Goal: Information Seeking & Learning: Learn about a topic

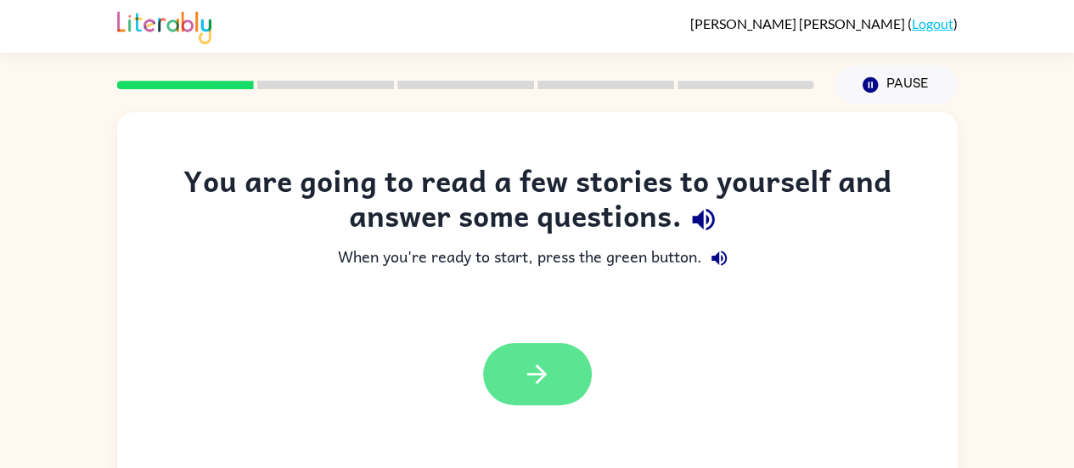
click at [560, 375] on button "button" at bounding box center [537, 374] width 109 height 62
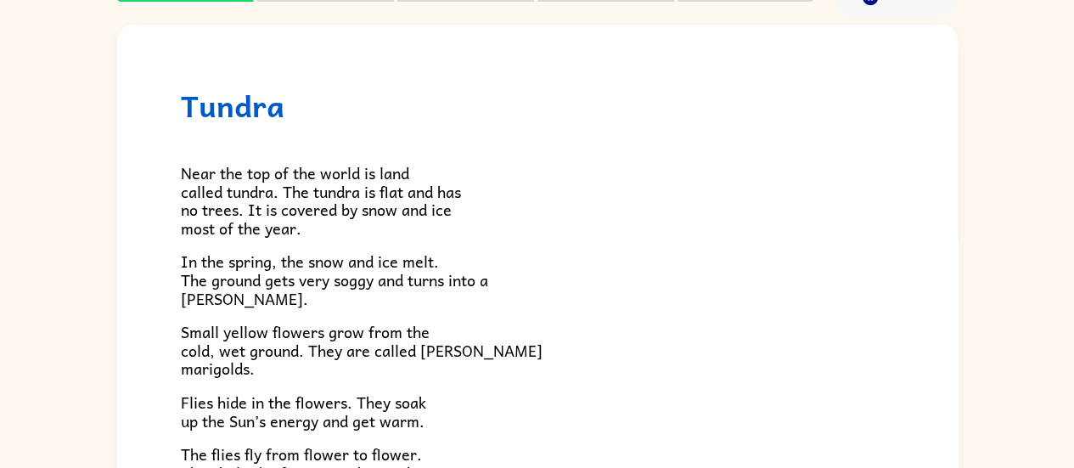
scroll to position [129, 0]
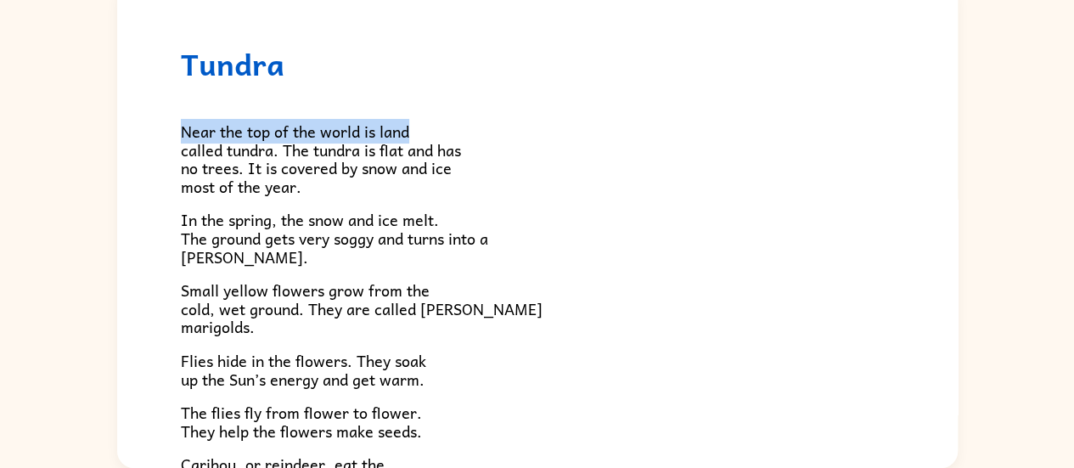
drag, startPoint x: 937, startPoint y: 140, endPoint x: 942, endPoint y: 20, distance: 120.7
click at [942, 20] on div "Tundra Near the top of the world is land called tundra. The tundra is flat and …" at bounding box center [537, 356] width 841 height 746
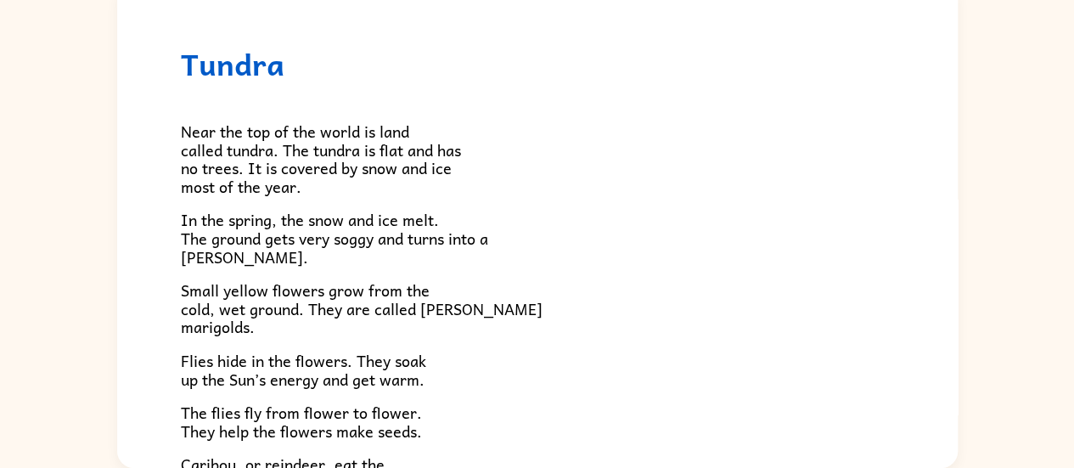
click at [763, 179] on p "Near the top of the world is land called tundra. The tundra is flat and has no …" at bounding box center [537, 158] width 713 height 73
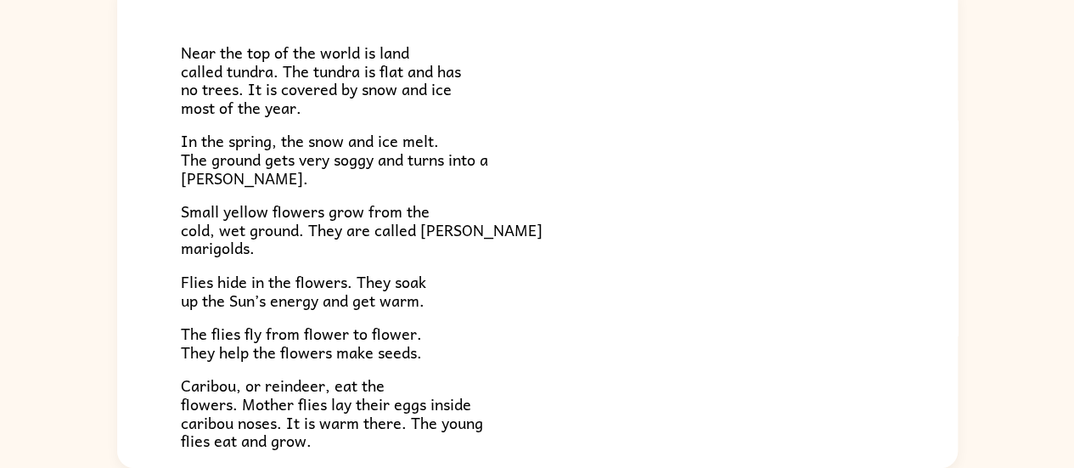
scroll to position [0, 0]
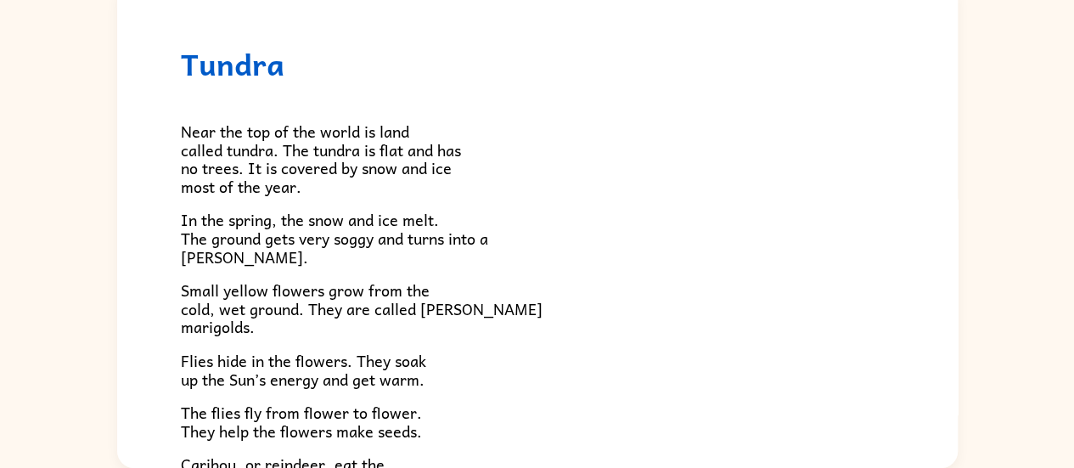
click at [138, 121] on div "Tundra Near the top of the world is land called tundra. The tundra is flat and …" at bounding box center [537, 356] width 841 height 746
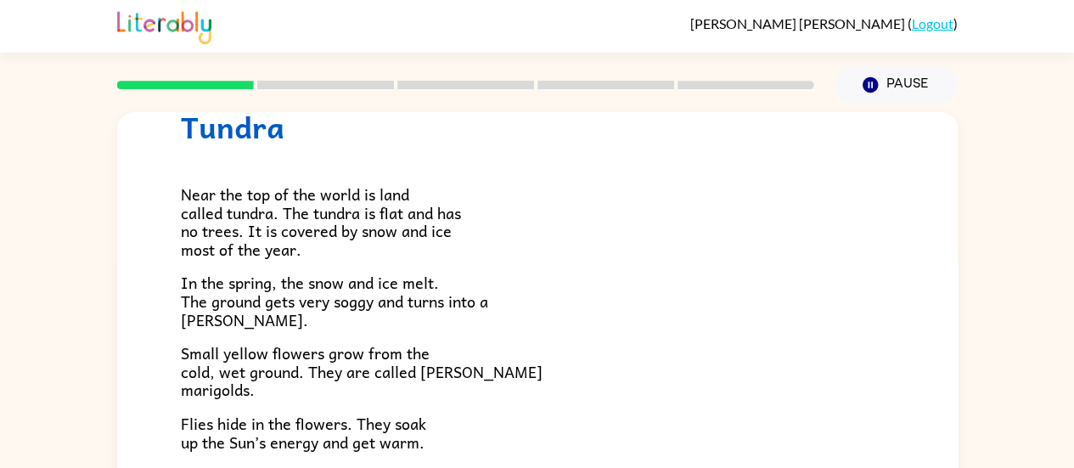
scroll to position [70, 0]
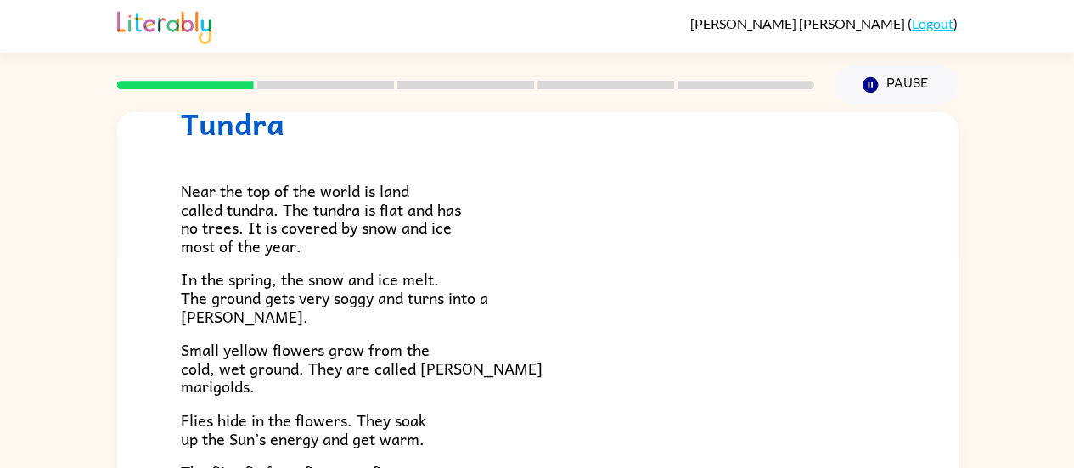
click at [0, 304] on div "Tundra Near the top of the world is land called tundra. The tundra is flat and …" at bounding box center [537, 350] width 1074 height 493
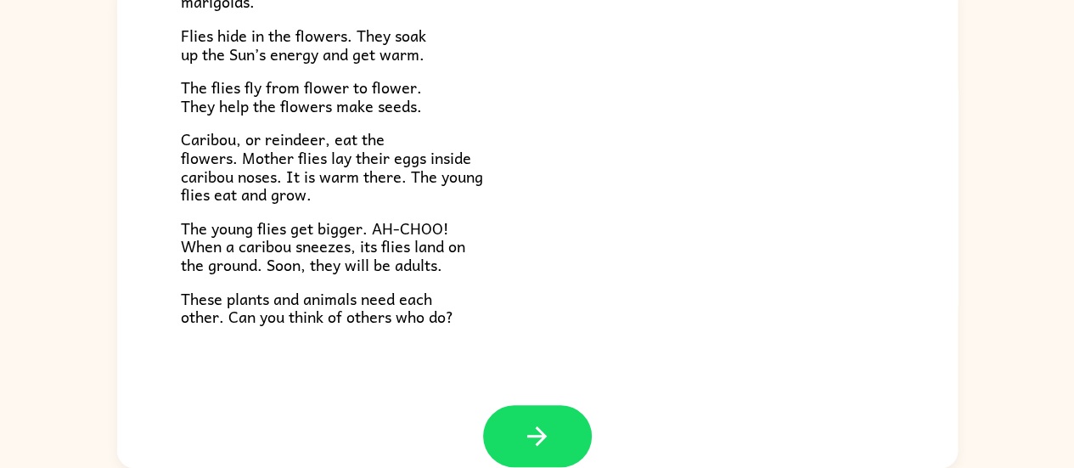
scroll to position [349, 0]
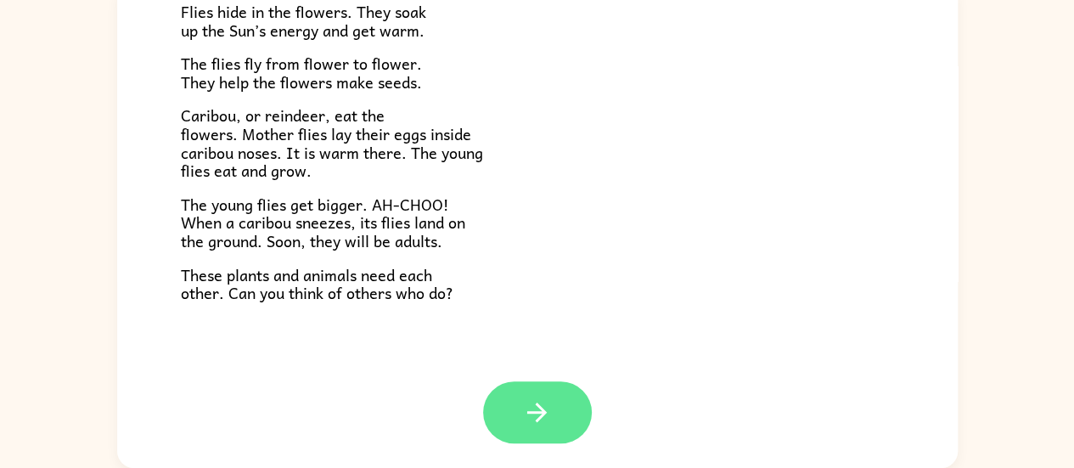
click at [544, 416] on icon "button" at bounding box center [537, 412] width 30 height 30
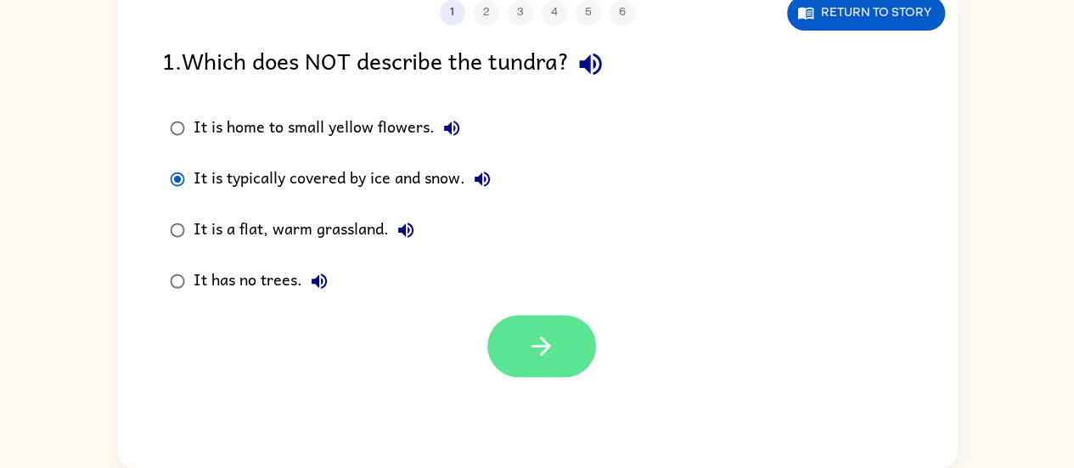
click at [545, 353] on icon "button" at bounding box center [541, 346] width 30 height 30
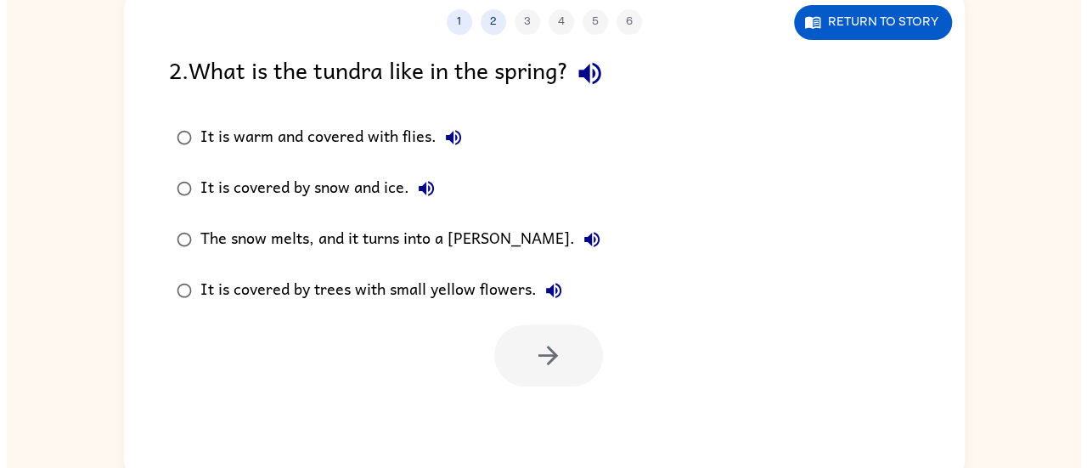
scroll to position [98, 0]
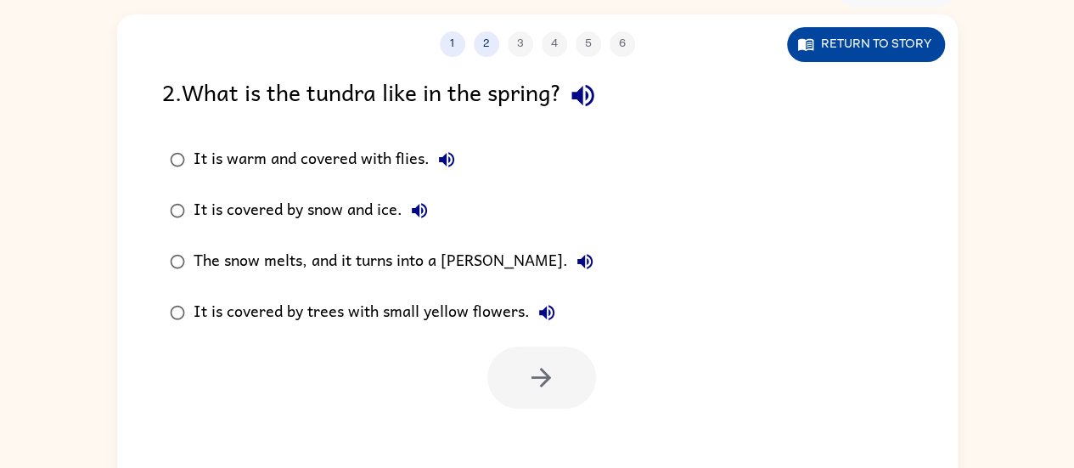
click at [856, 49] on button "Return to story" at bounding box center [866, 44] width 158 height 35
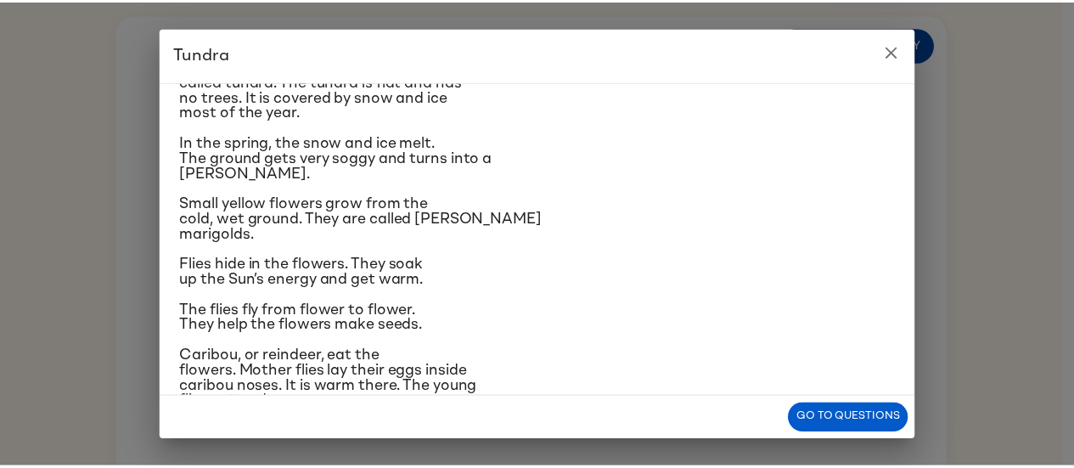
scroll to position [99, 0]
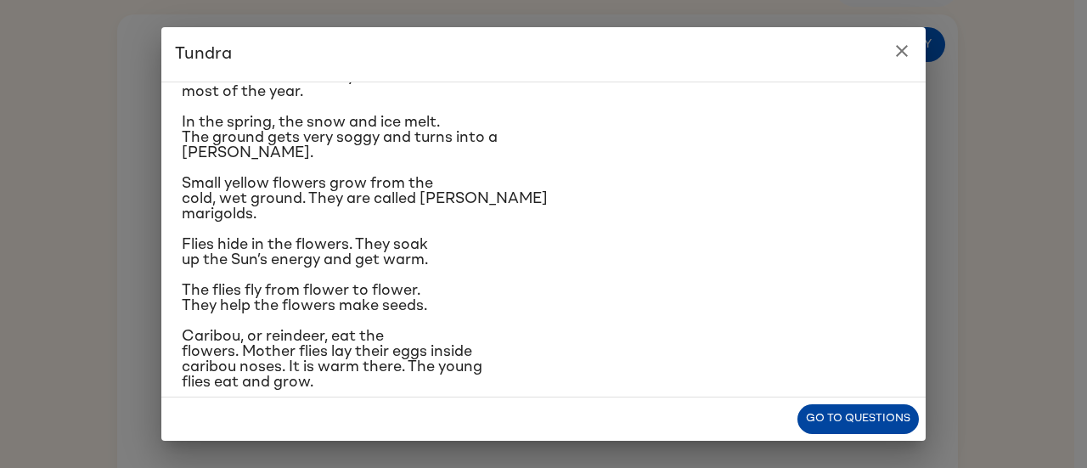
click at [865, 426] on button "Go to questions" at bounding box center [857, 419] width 121 height 30
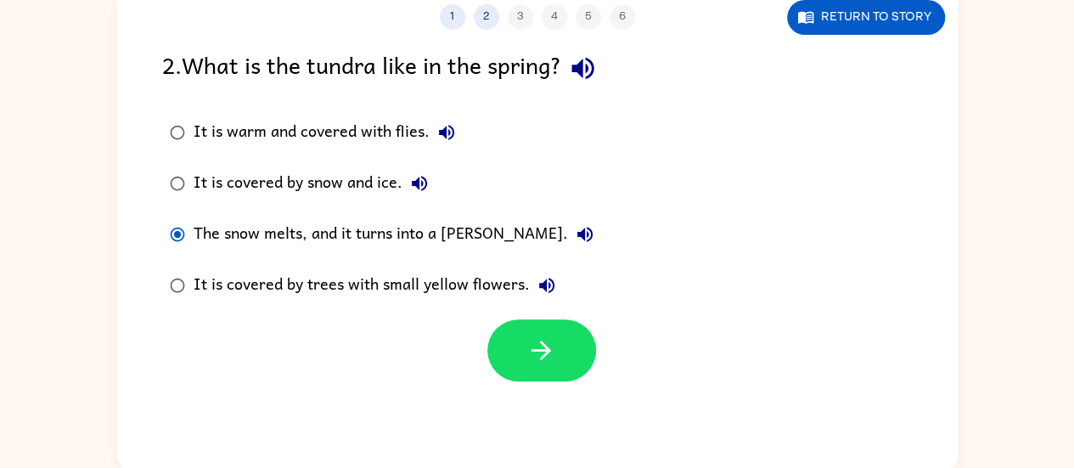
scroll to position [129, 0]
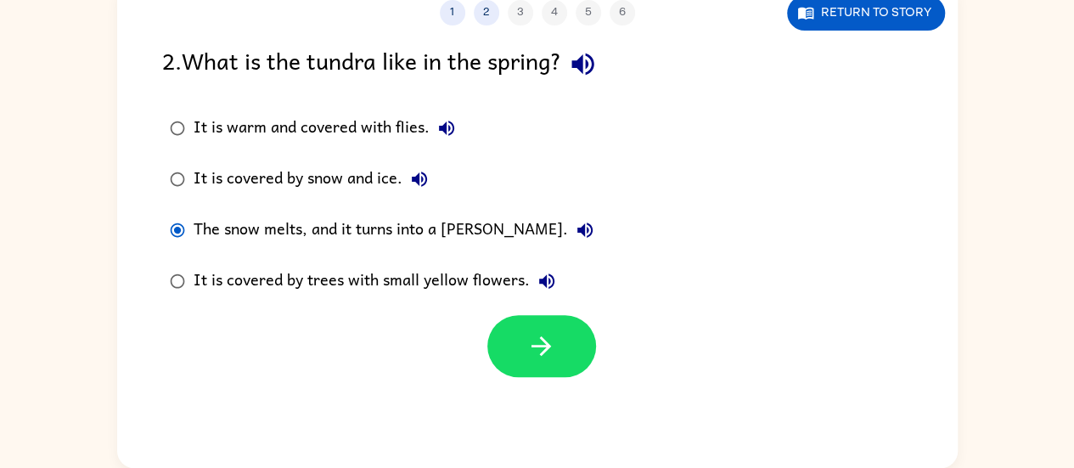
click at [591, 321] on div at bounding box center [541, 346] width 109 height 62
click at [588, 324] on div at bounding box center [541, 346] width 109 height 62
click at [557, 348] on button "button" at bounding box center [541, 346] width 109 height 62
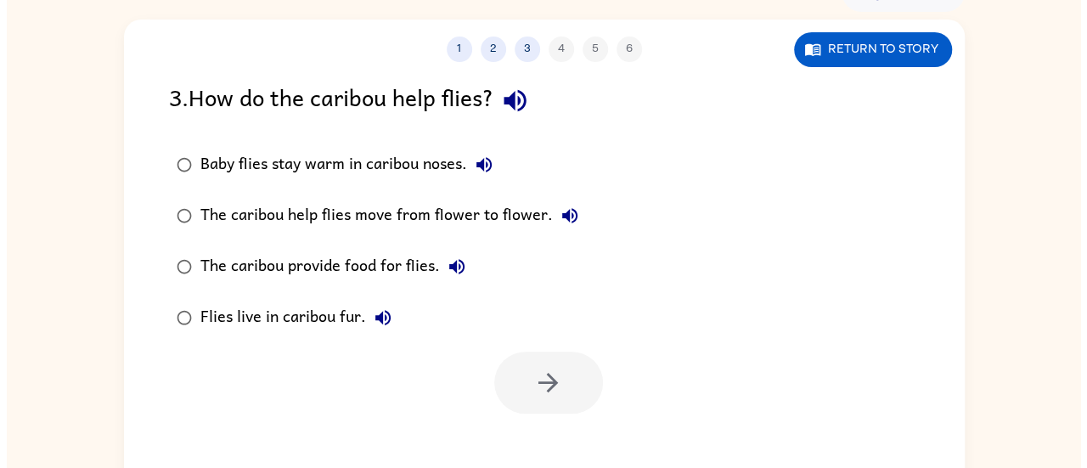
scroll to position [101, 0]
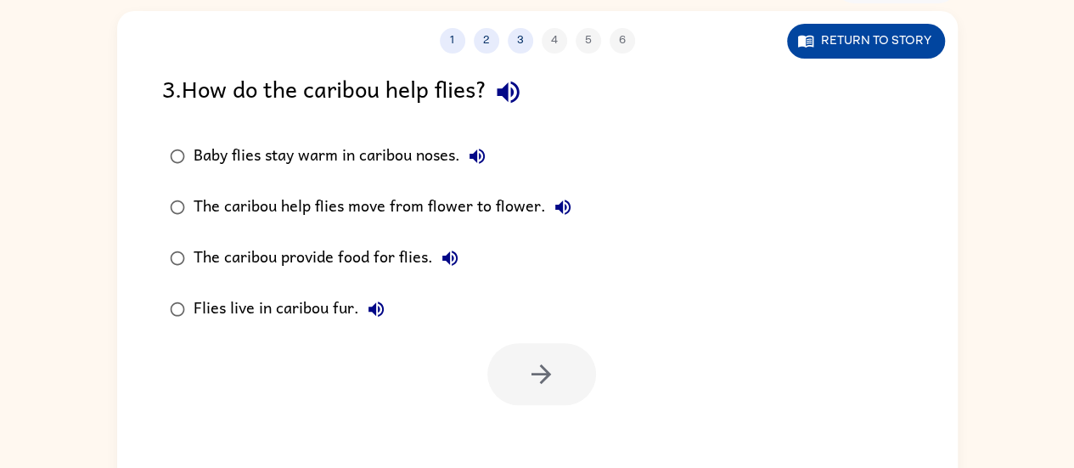
click at [899, 29] on button "Return to story" at bounding box center [866, 41] width 158 height 35
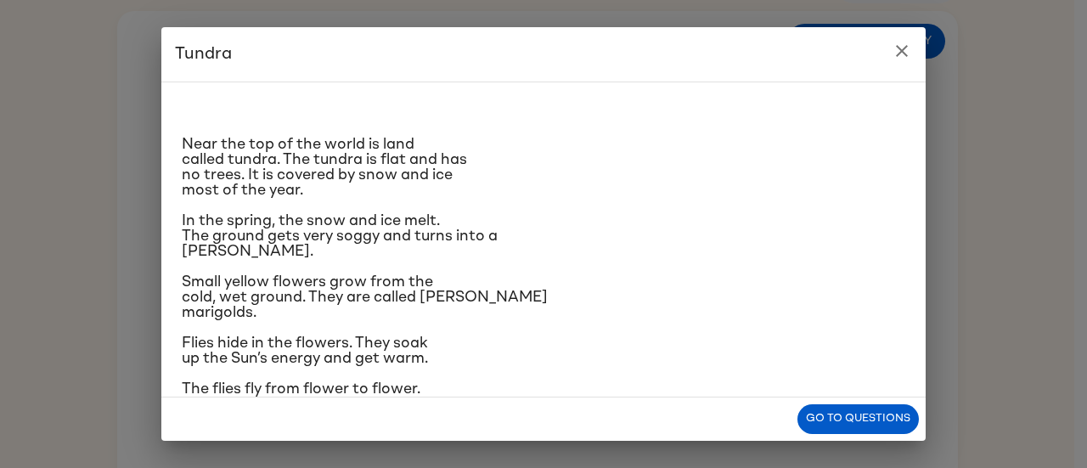
click at [885, 59] on h2 "Tundra" at bounding box center [543, 54] width 764 height 54
click at [910, 37] on button "close" at bounding box center [902, 51] width 34 height 34
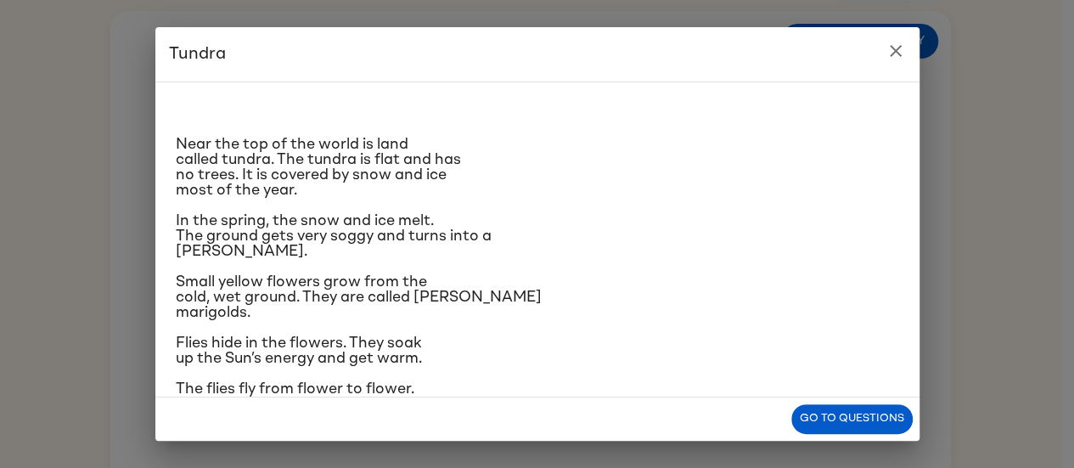
click at [865, 423] on div "1 2 3 4 5 6 Return to story 3 . How do the caribou help flies? Baby flies stay …" at bounding box center [530, 253] width 841 height 485
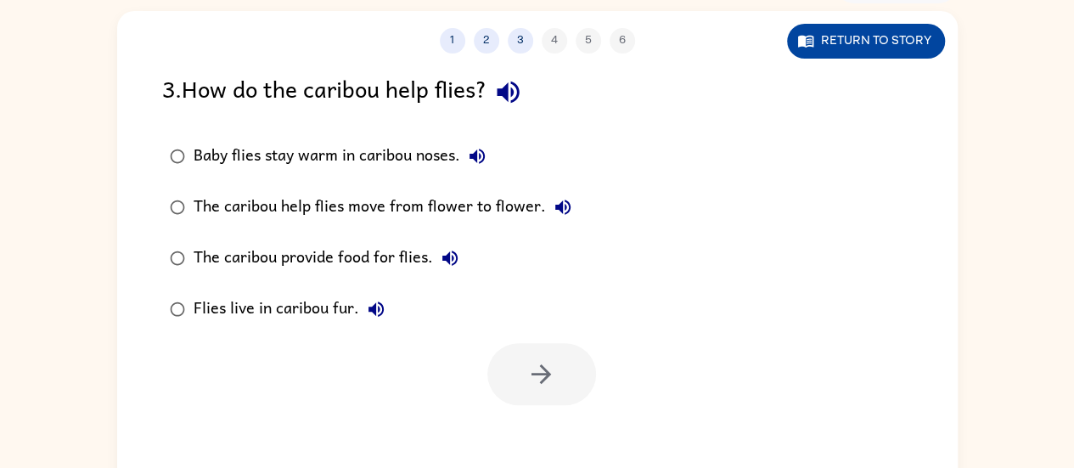
click at [918, 58] on button "Return to story" at bounding box center [866, 41] width 158 height 35
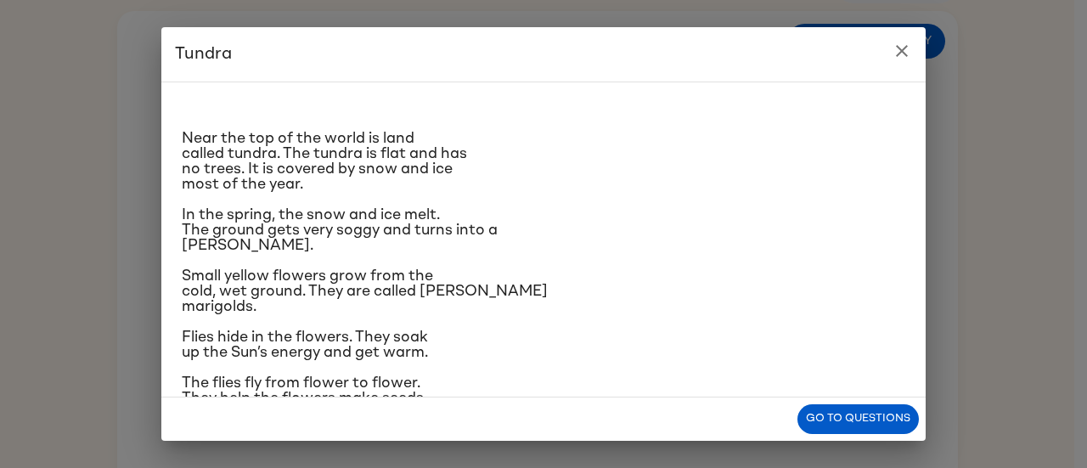
scroll to position [10, 0]
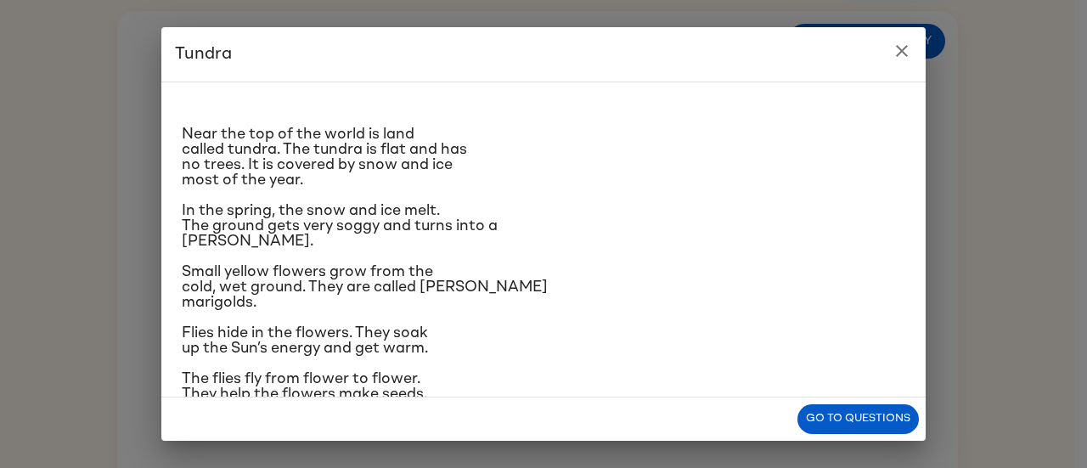
click at [616, 216] on p "In the spring, the snow and ice melt. The ground gets very soggy and turns into…" at bounding box center [543, 226] width 723 height 46
click at [615, 228] on p "In the spring, the snow and ice melt. The ground gets very soggy and turns into…" at bounding box center [543, 226] width 723 height 46
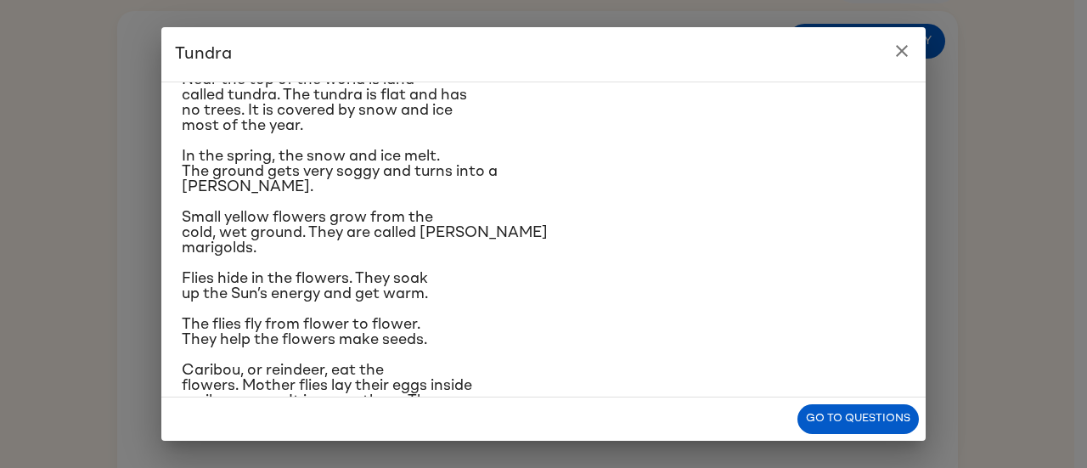
scroll to position [71, 0]
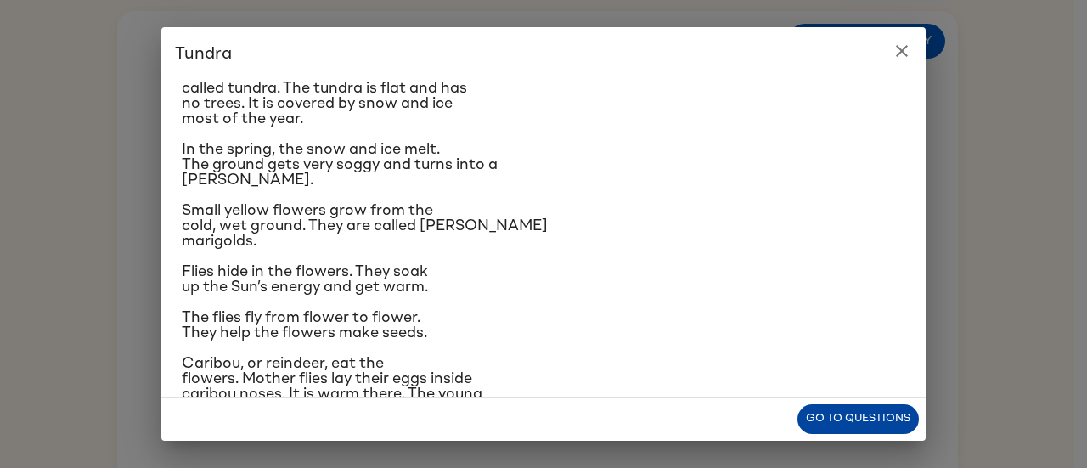
click at [851, 423] on button "Go to questions" at bounding box center [857, 419] width 121 height 30
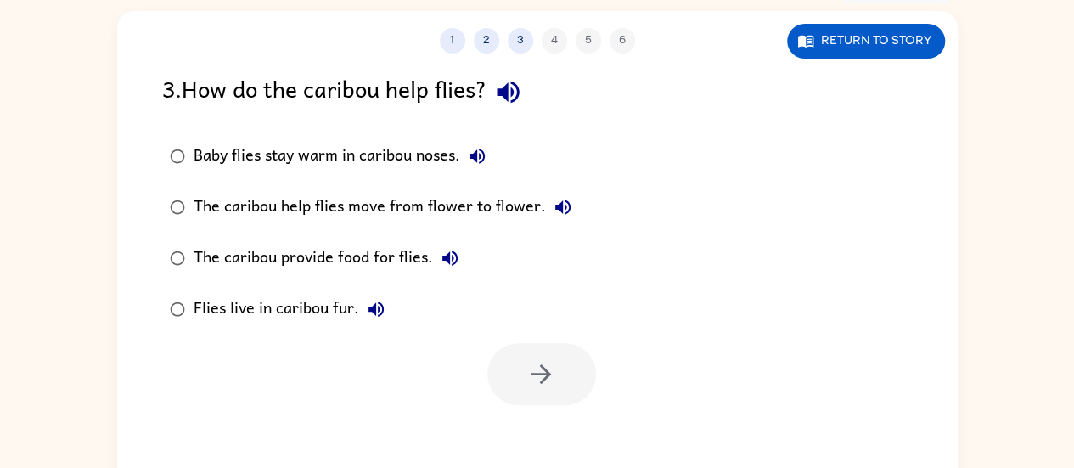
click at [243, 224] on label "The caribou help flies move from flower to flower." at bounding box center [371, 207] width 436 height 51
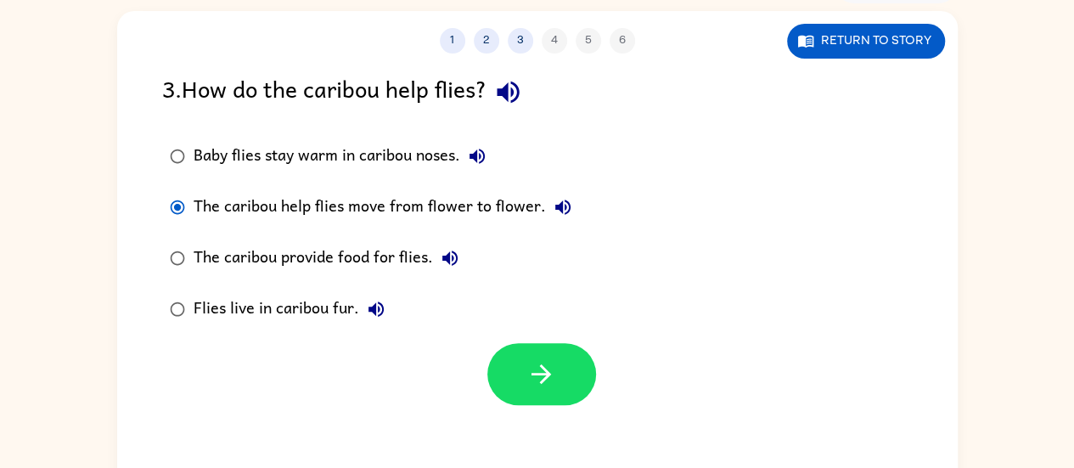
click at [187, 285] on label "Flies live in caribou fur." at bounding box center [371, 309] width 436 height 51
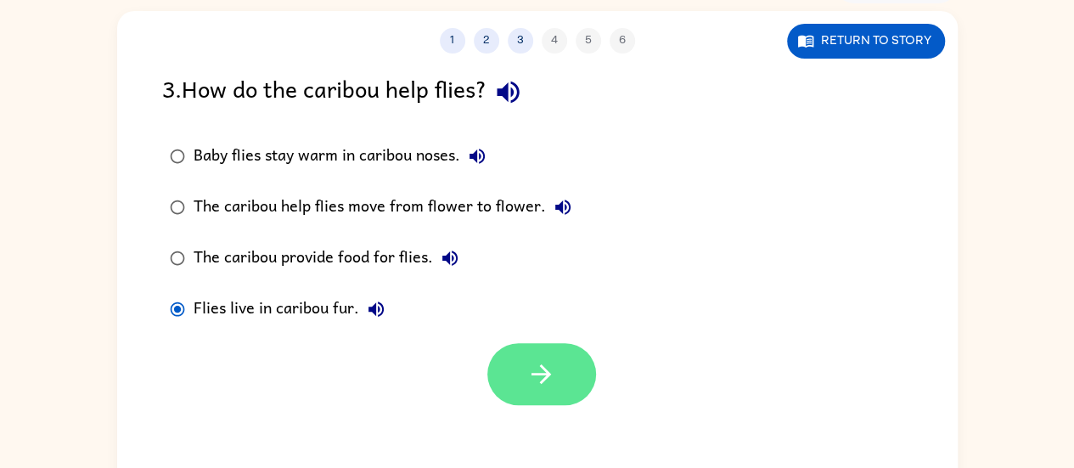
click at [548, 372] on icon "button" at bounding box center [542, 374] width 20 height 20
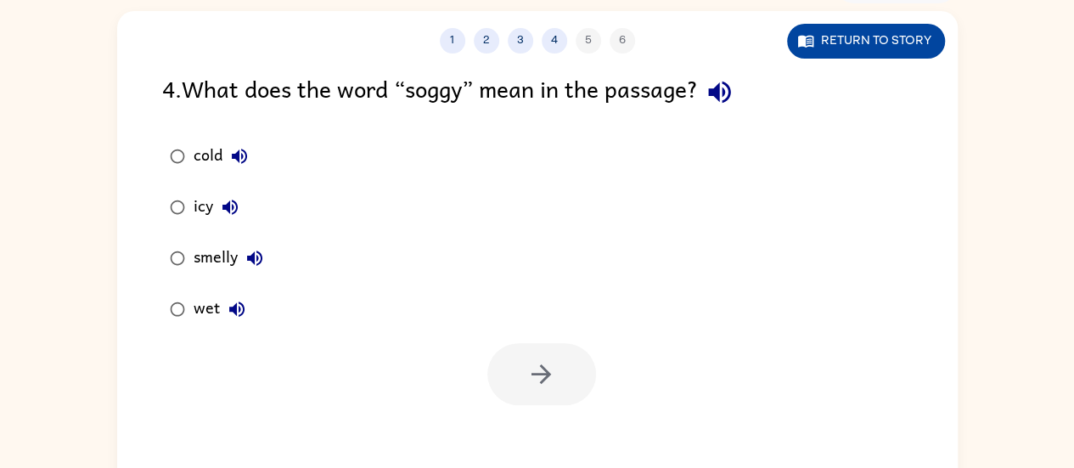
click at [913, 31] on button "Return to story" at bounding box center [866, 41] width 158 height 35
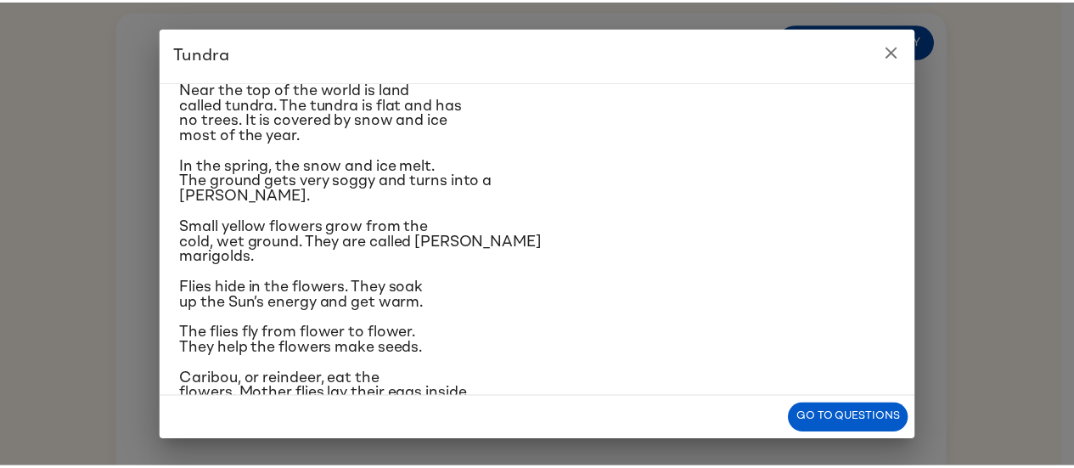
scroll to position [50, 0]
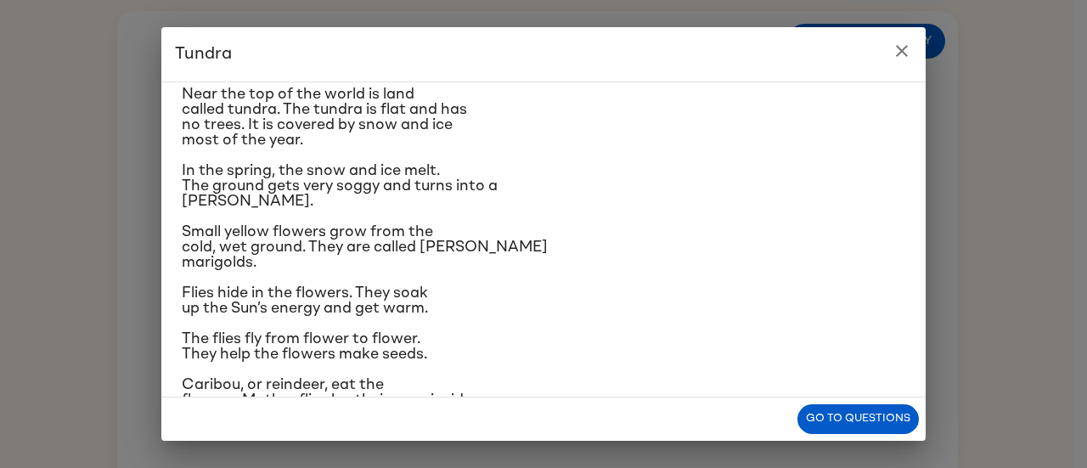
click at [1073, 73] on div "Tundra Near the top of the world is land called tundra. The tundra is flat and …" at bounding box center [543, 234] width 1087 height 468
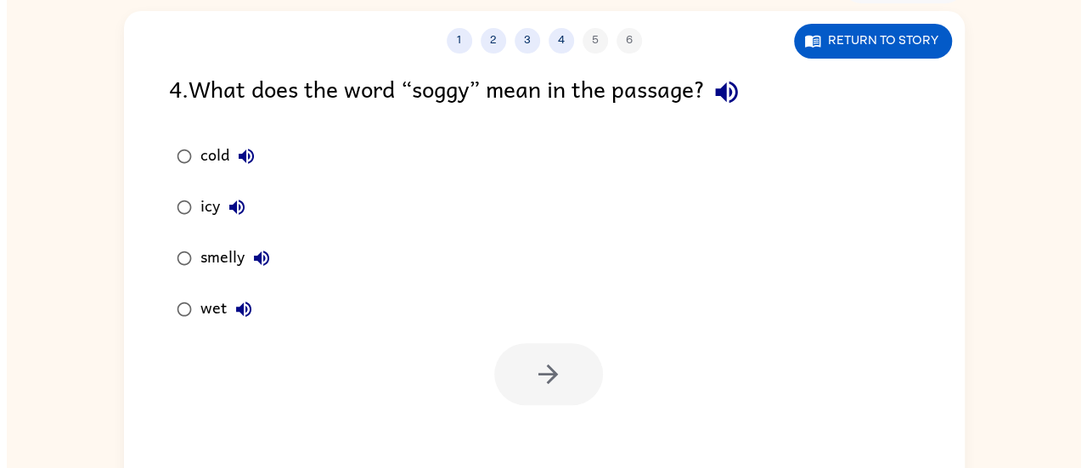
scroll to position [100, 0]
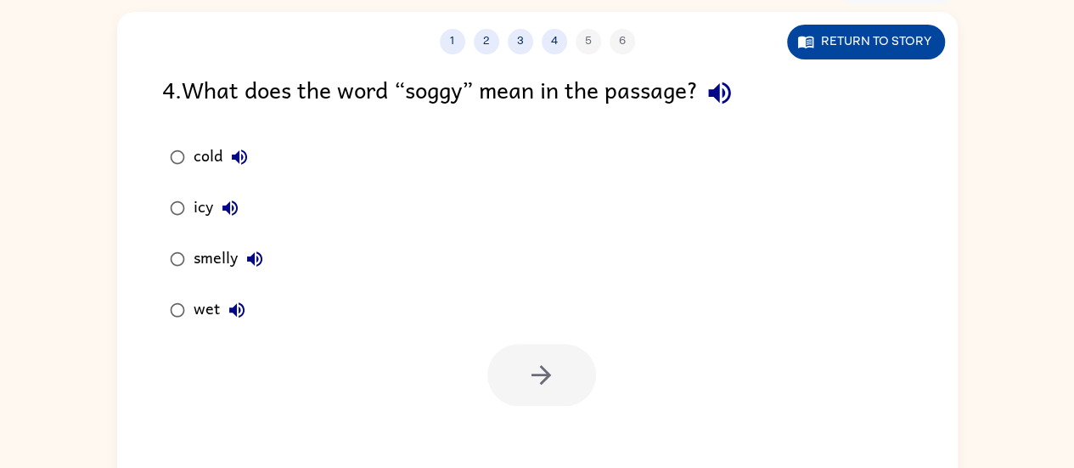
click at [876, 39] on button "Return to story" at bounding box center [866, 42] width 158 height 35
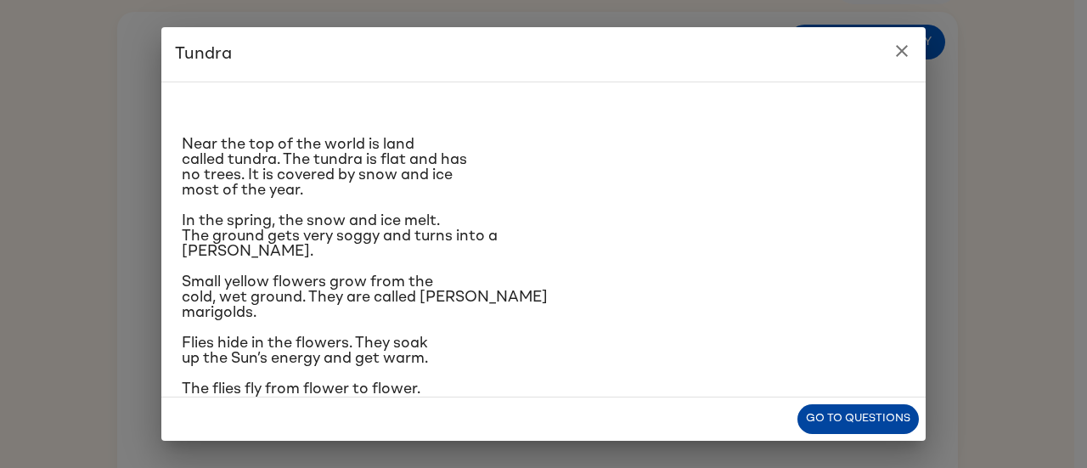
click at [830, 408] on button "Go to questions" at bounding box center [857, 419] width 121 height 30
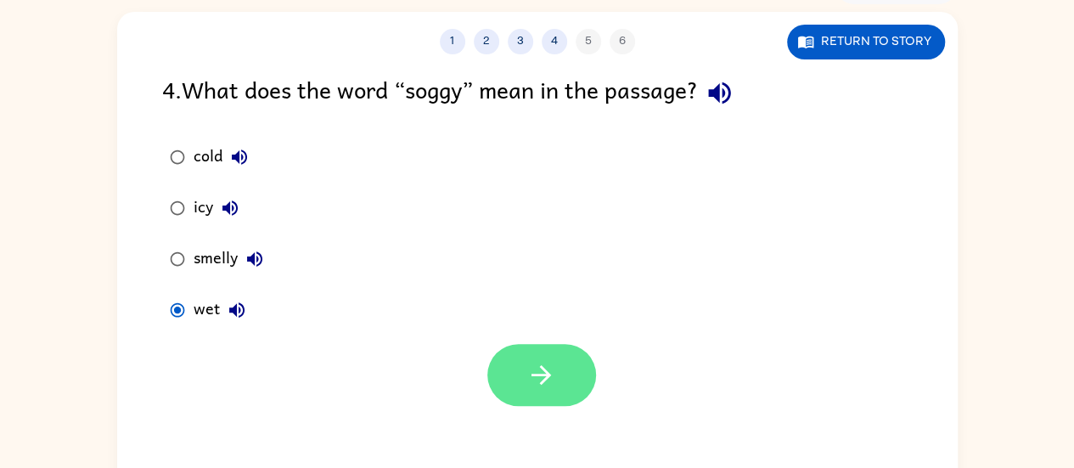
click at [526, 391] on button "button" at bounding box center [541, 375] width 109 height 62
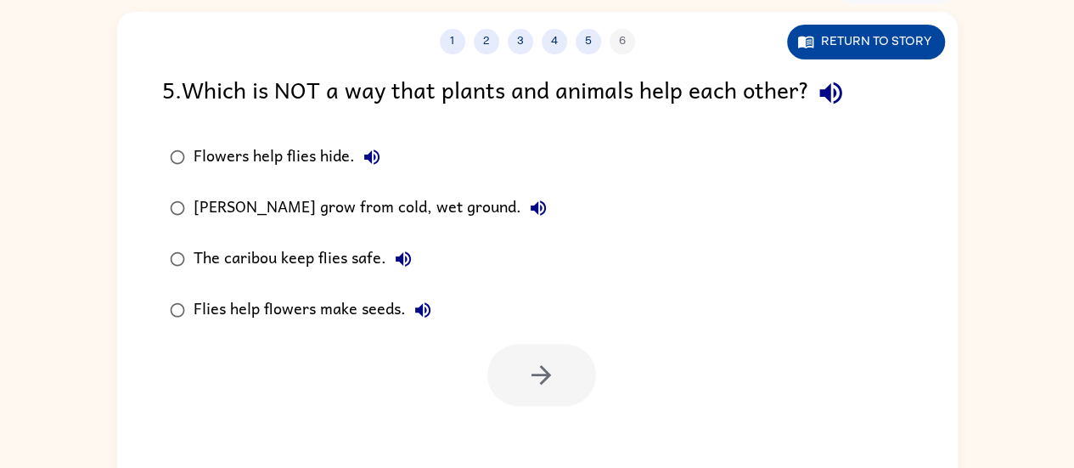
click at [895, 52] on button "Return to story" at bounding box center [866, 42] width 158 height 35
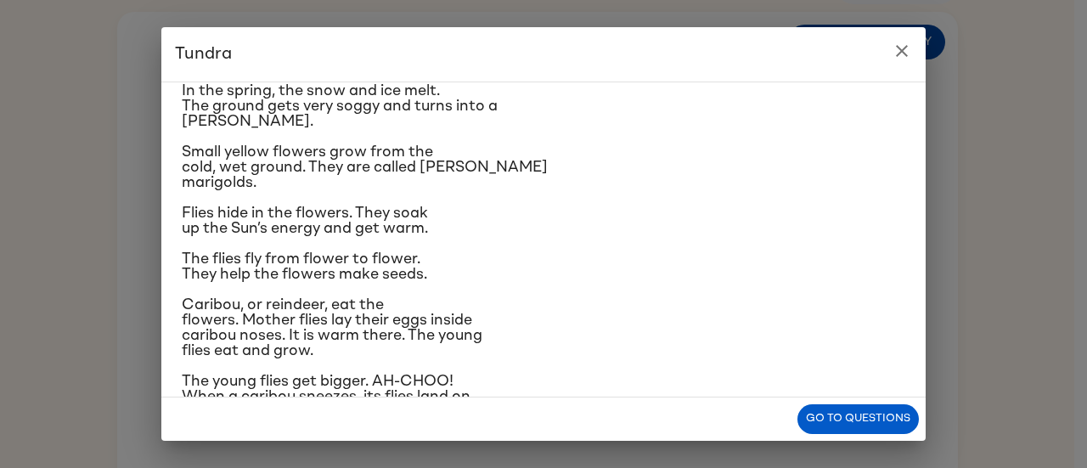
scroll to position [149, 0]
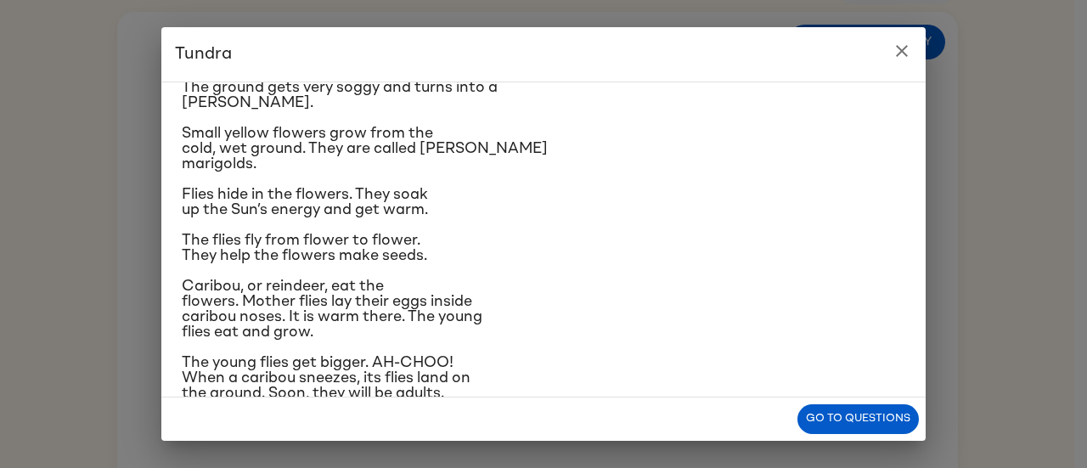
click at [898, 54] on icon "close" at bounding box center [902, 51] width 12 height 12
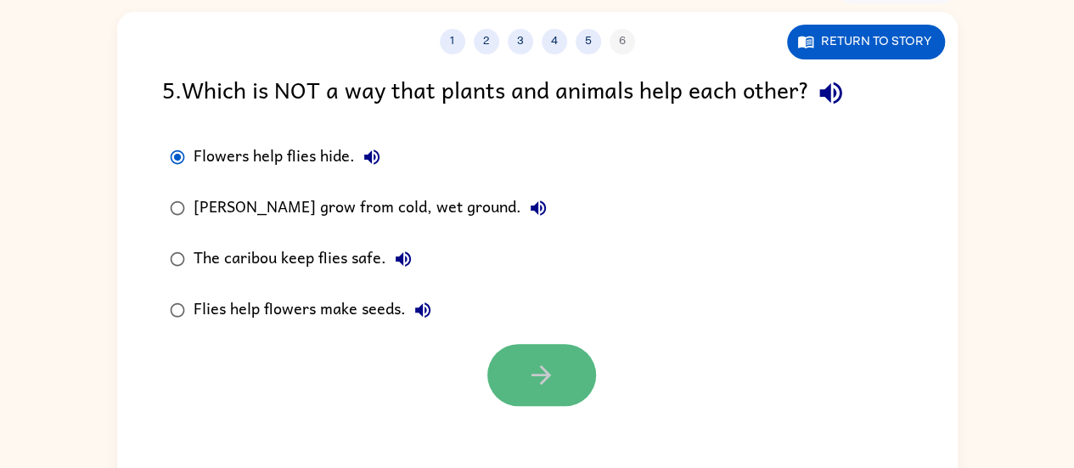
click at [511, 380] on button "button" at bounding box center [541, 375] width 109 height 62
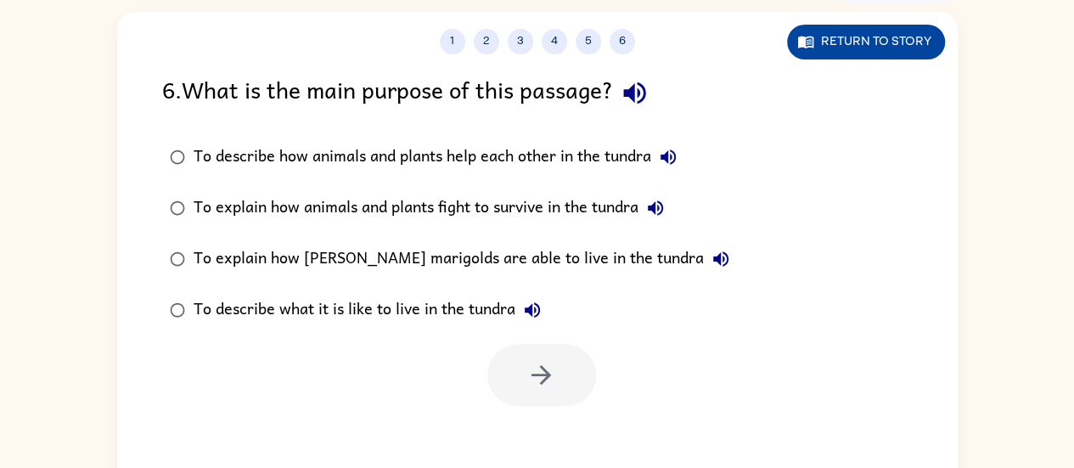
click at [896, 45] on button "Return to story" at bounding box center [866, 42] width 158 height 35
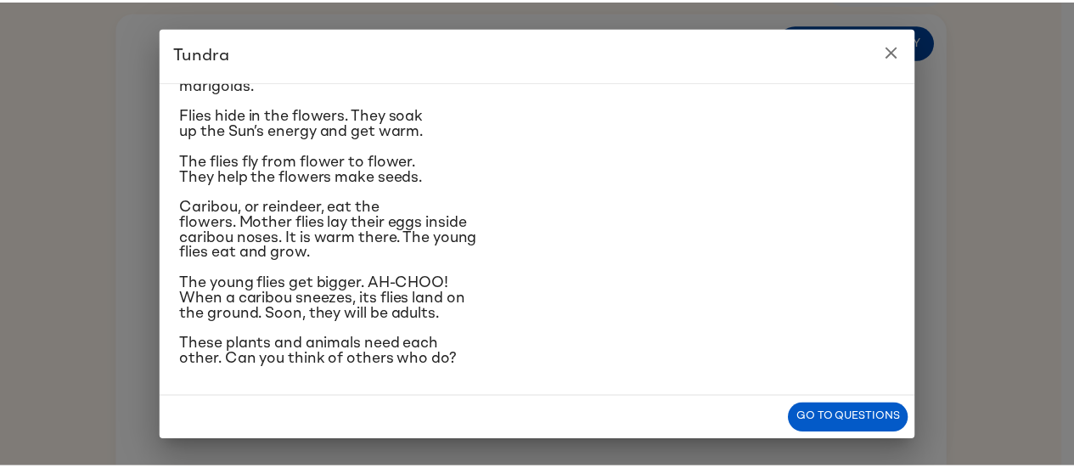
scroll to position [279, 0]
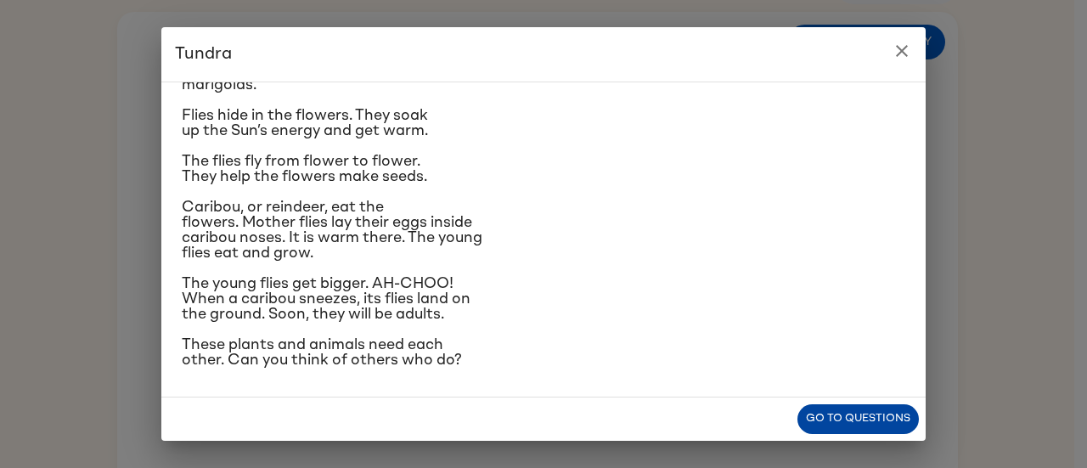
click at [854, 416] on button "Go to questions" at bounding box center [857, 419] width 121 height 30
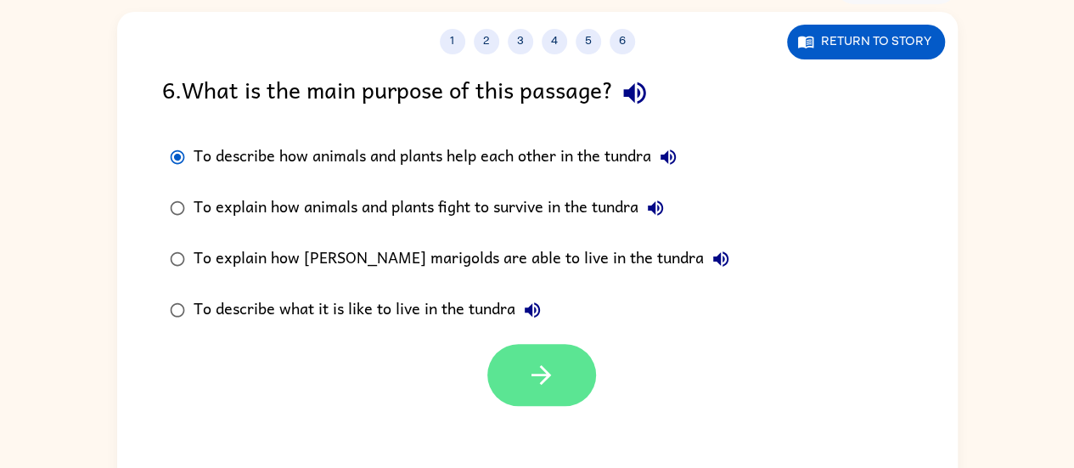
click at [513, 385] on button "button" at bounding box center [541, 375] width 109 height 62
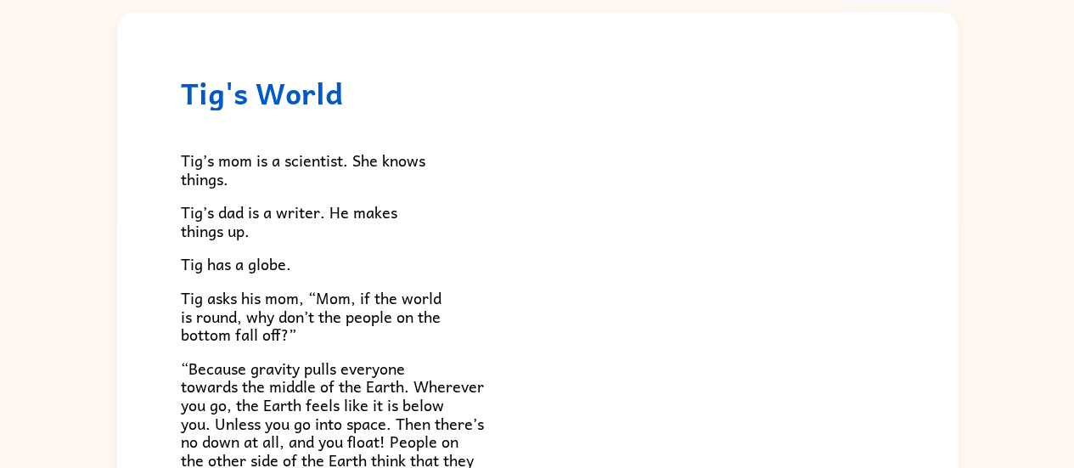
scroll to position [0, 0]
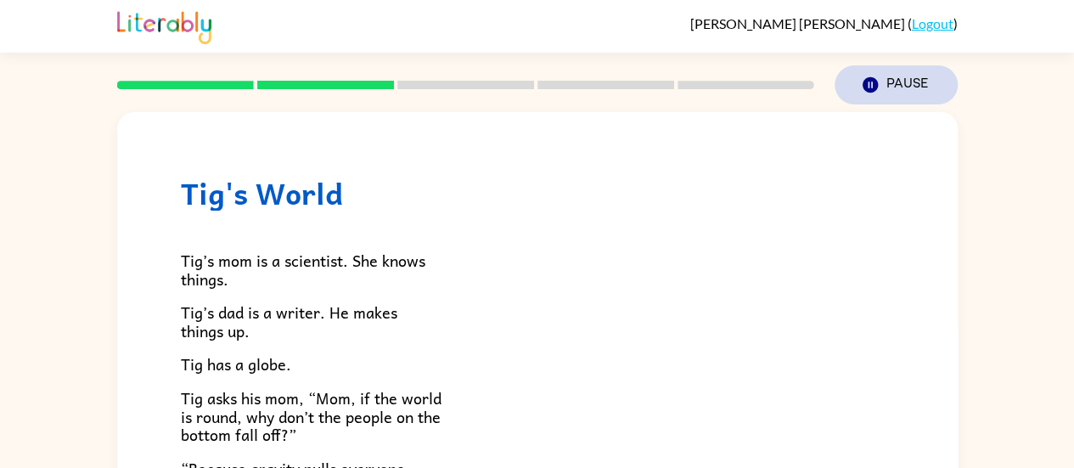
click at [870, 79] on icon "button" at bounding box center [869, 84] width 15 height 15
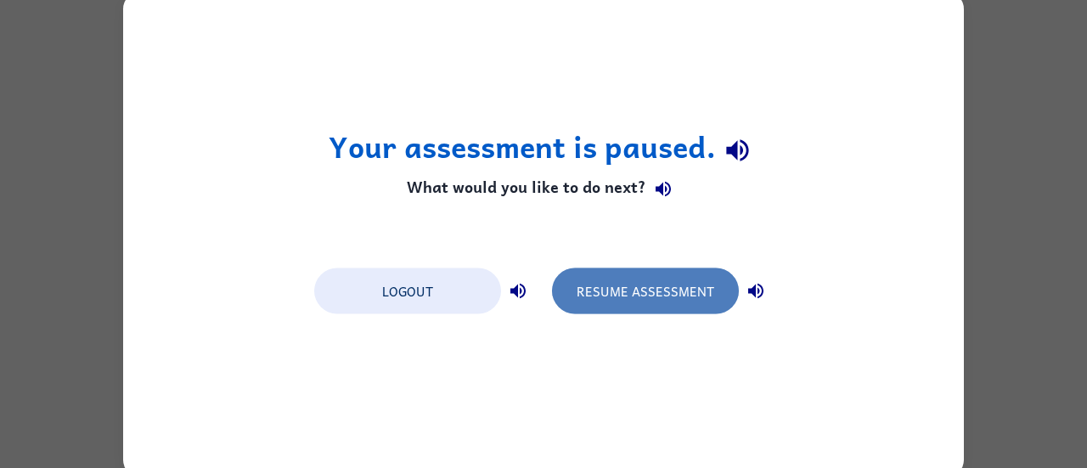
click at [627, 278] on button "Resume Assessment" at bounding box center [645, 290] width 187 height 46
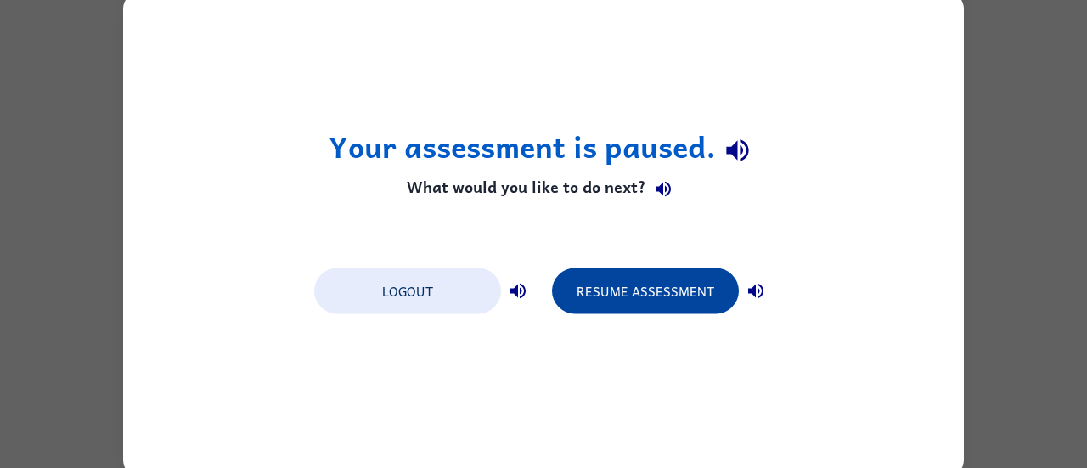
click at [645, 296] on button "Resume Assessment" at bounding box center [645, 290] width 187 height 46
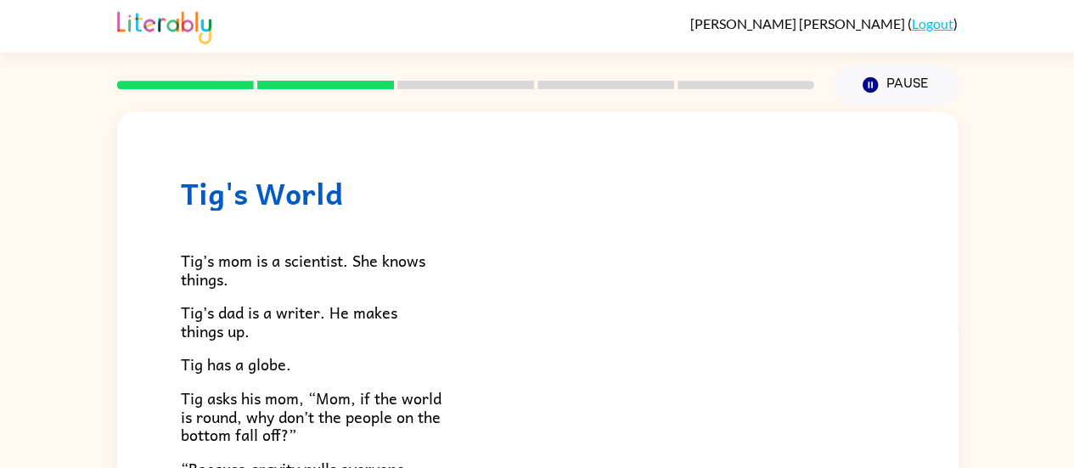
click at [0, 377] on div "Tig's World Tig’s mom is a scientist. She knows things. [PERSON_NAME]’s dad is …" at bounding box center [537, 350] width 1074 height 493
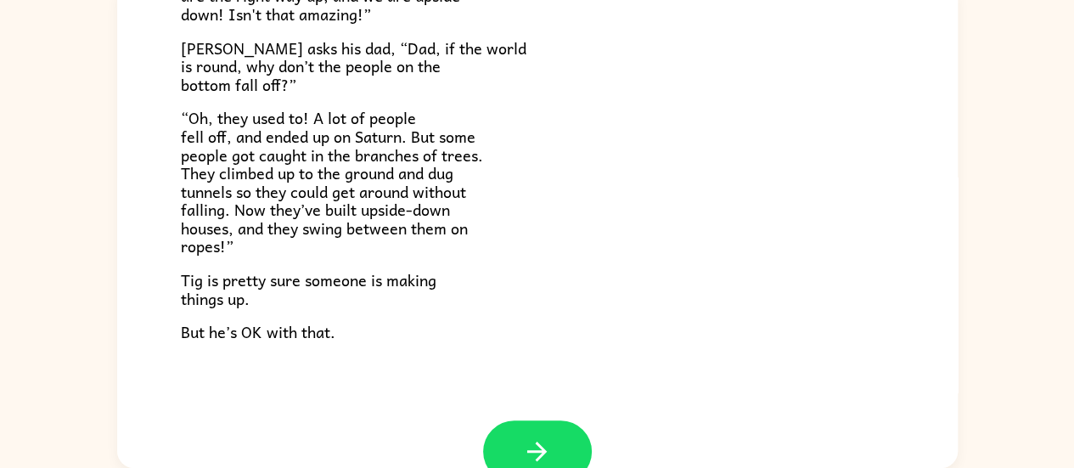
scroll to position [493, 0]
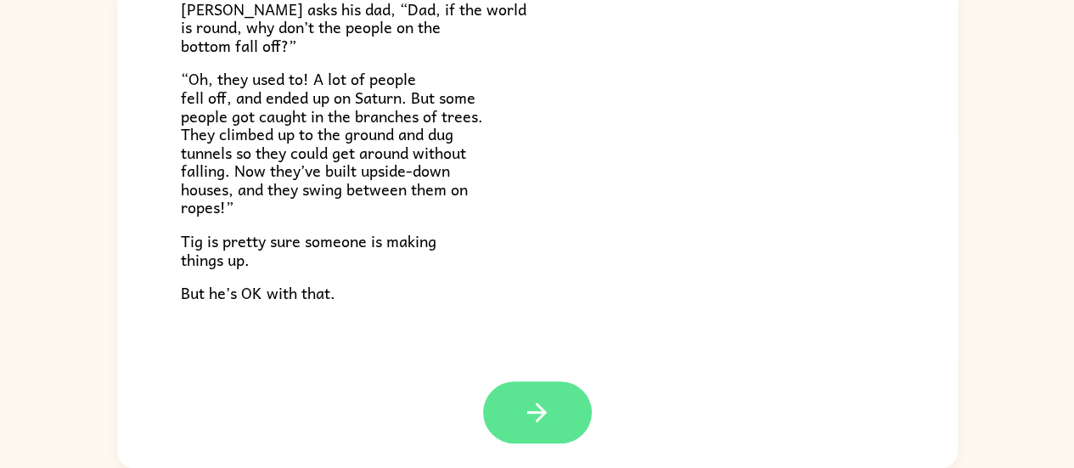
click at [522, 409] on icon "button" at bounding box center [537, 412] width 30 height 30
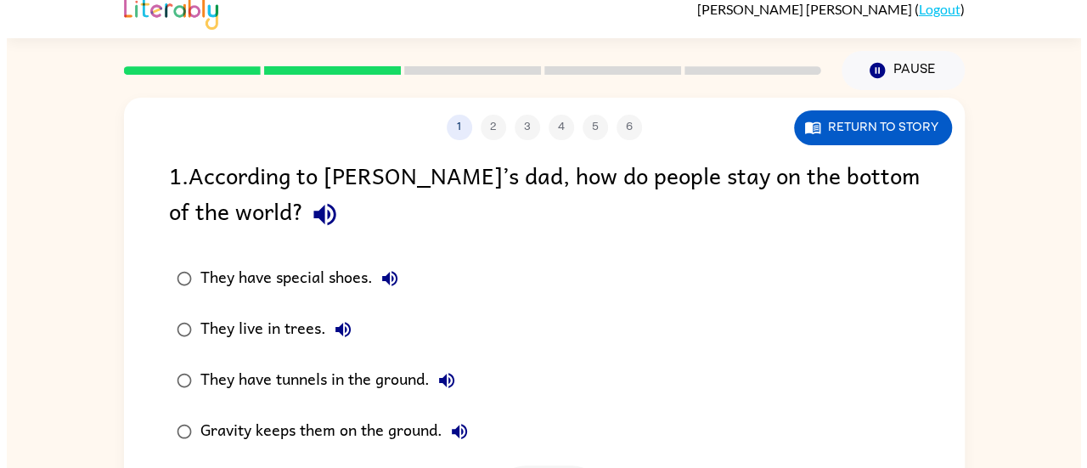
scroll to position [18, 0]
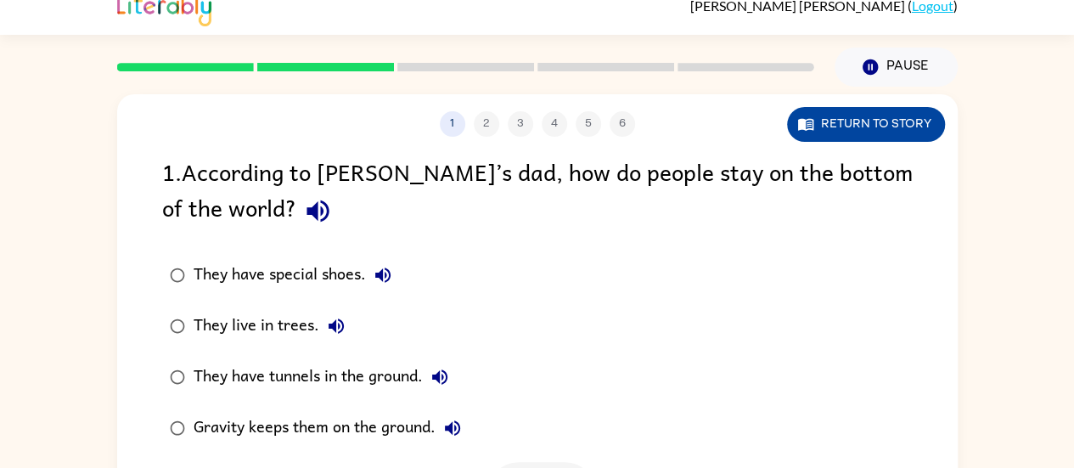
click at [881, 109] on button "Return to story" at bounding box center [866, 124] width 158 height 35
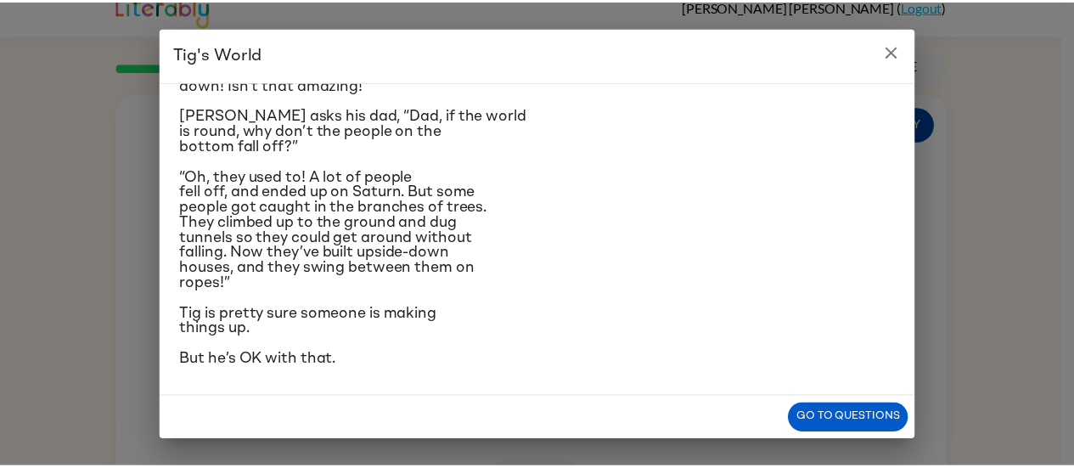
scroll to position [405, 0]
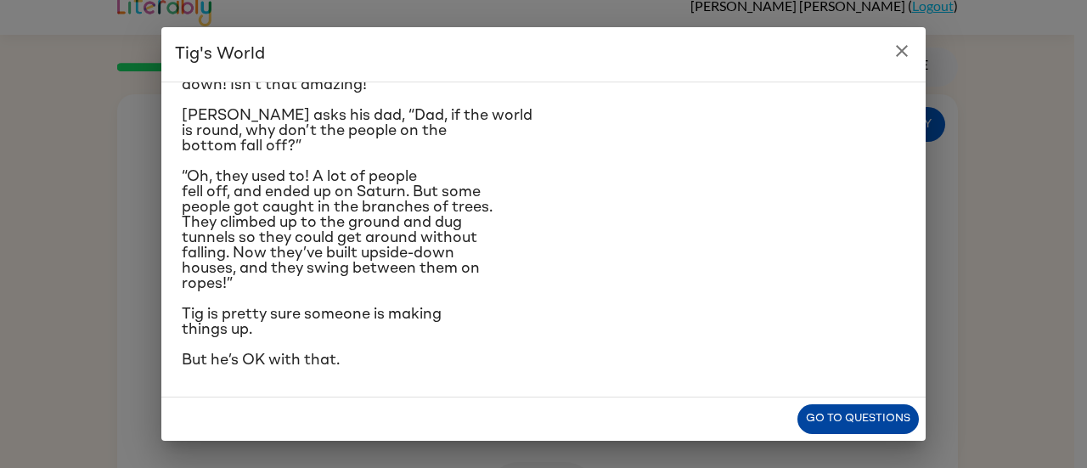
click at [832, 433] on button "Go to questions" at bounding box center [857, 419] width 121 height 30
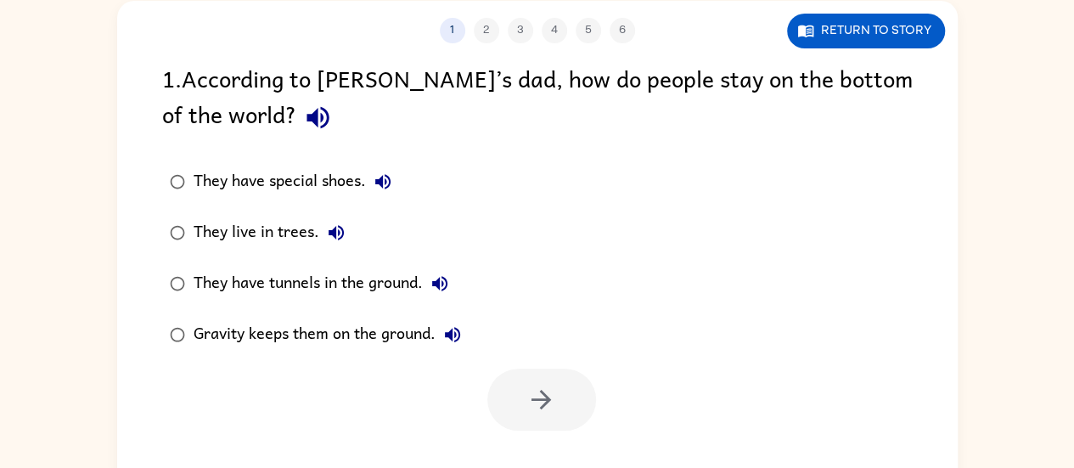
scroll to position [129, 0]
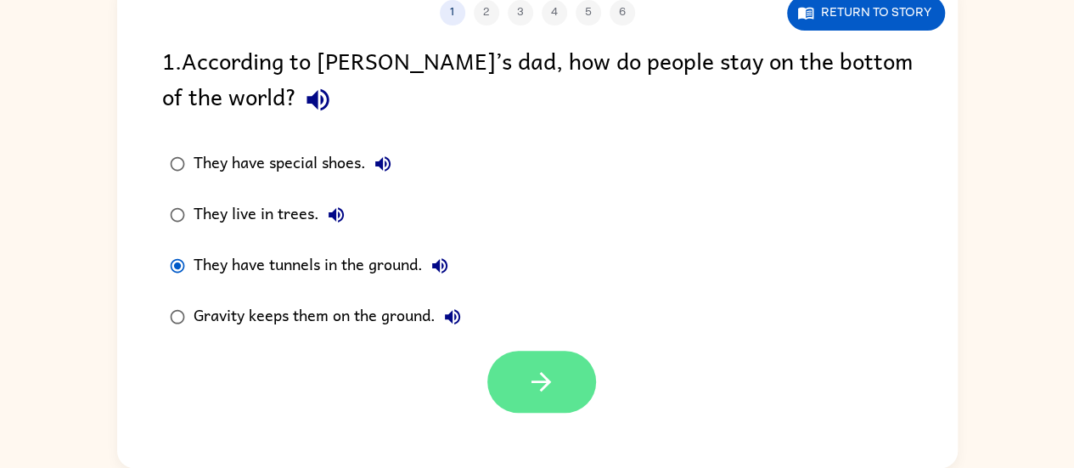
click at [540, 392] on icon "button" at bounding box center [541, 382] width 30 height 30
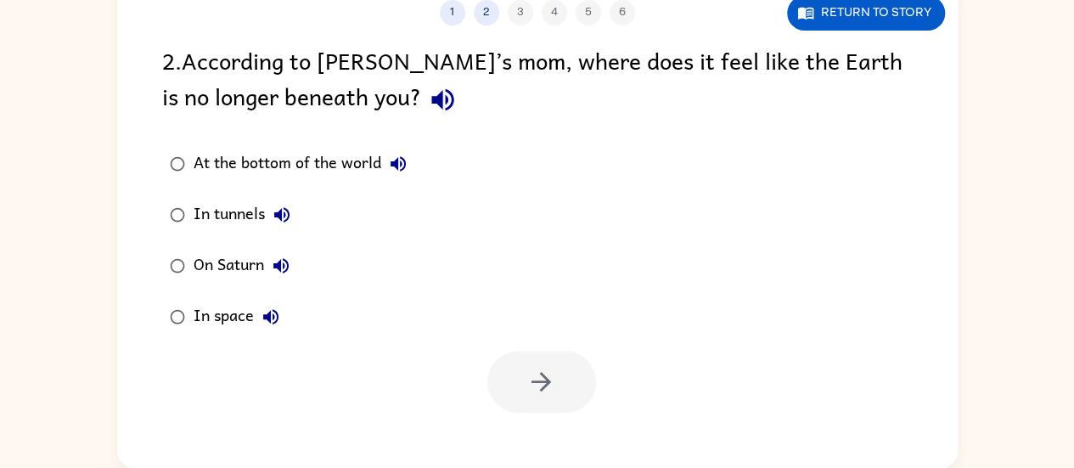
click at [346, 171] on div "At the bottom of the world" at bounding box center [305, 164] width 222 height 34
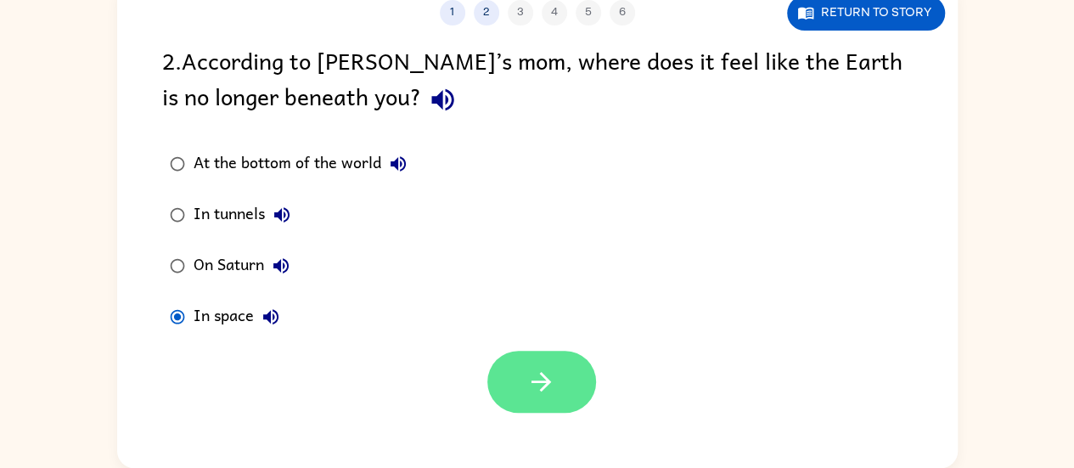
click at [523, 393] on button "button" at bounding box center [541, 382] width 109 height 62
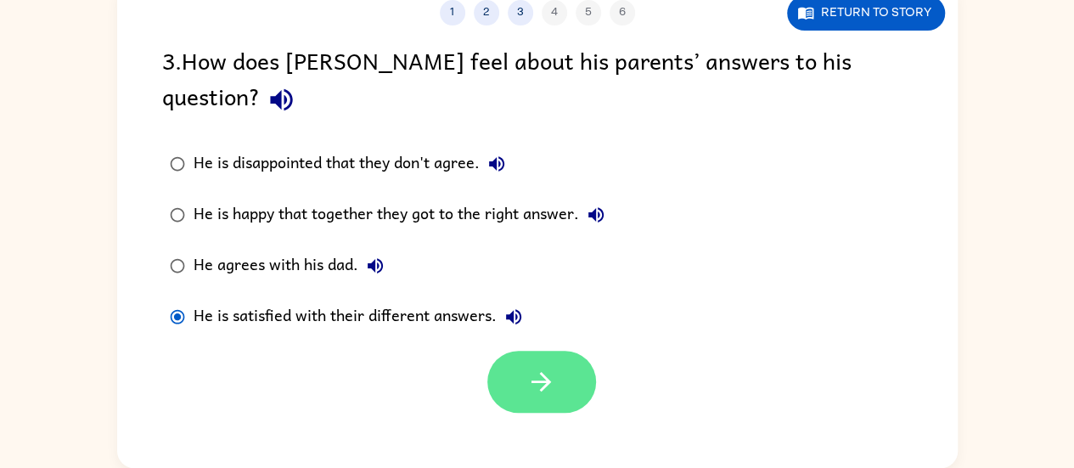
click at [526, 367] on icon "button" at bounding box center [541, 382] width 30 height 30
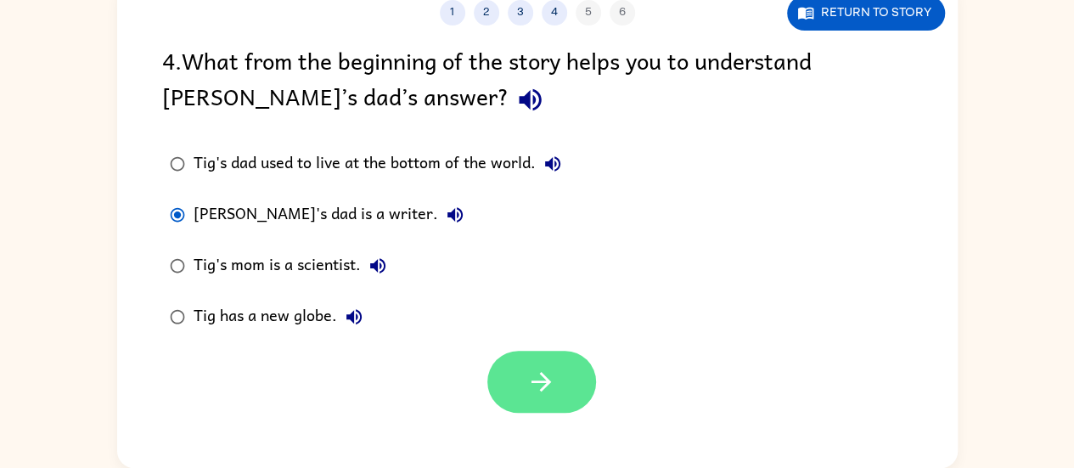
click at [555, 351] on button "button" at bounding box center [541, 382] width 109 height 62
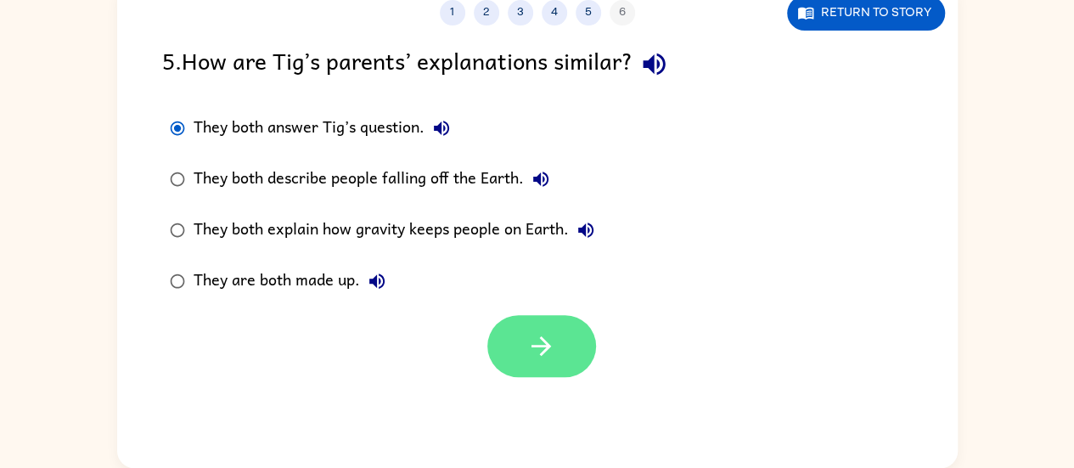
click at [559, 358] on button "button" at bounding box center [541, 346] width 109 height 62
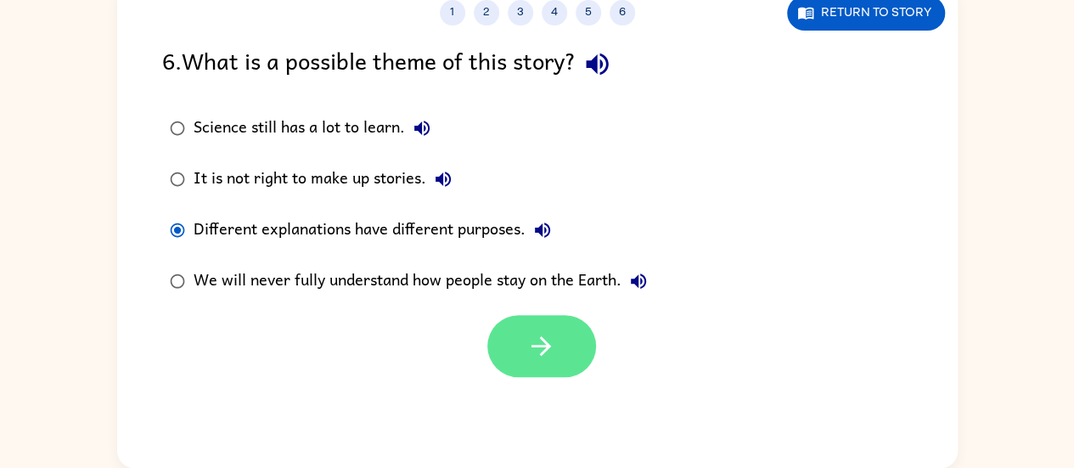
click at [532, 343] on icon "button" at bounding box center [541, 346] width 30 height 30
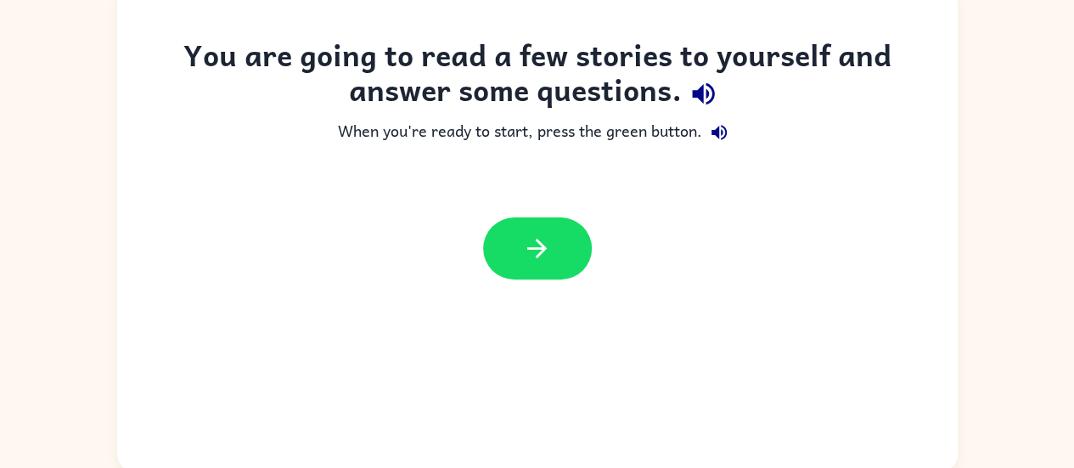
scroll to position [125, 0]
